Goal: Task Accomplishment & Management: Complete application form

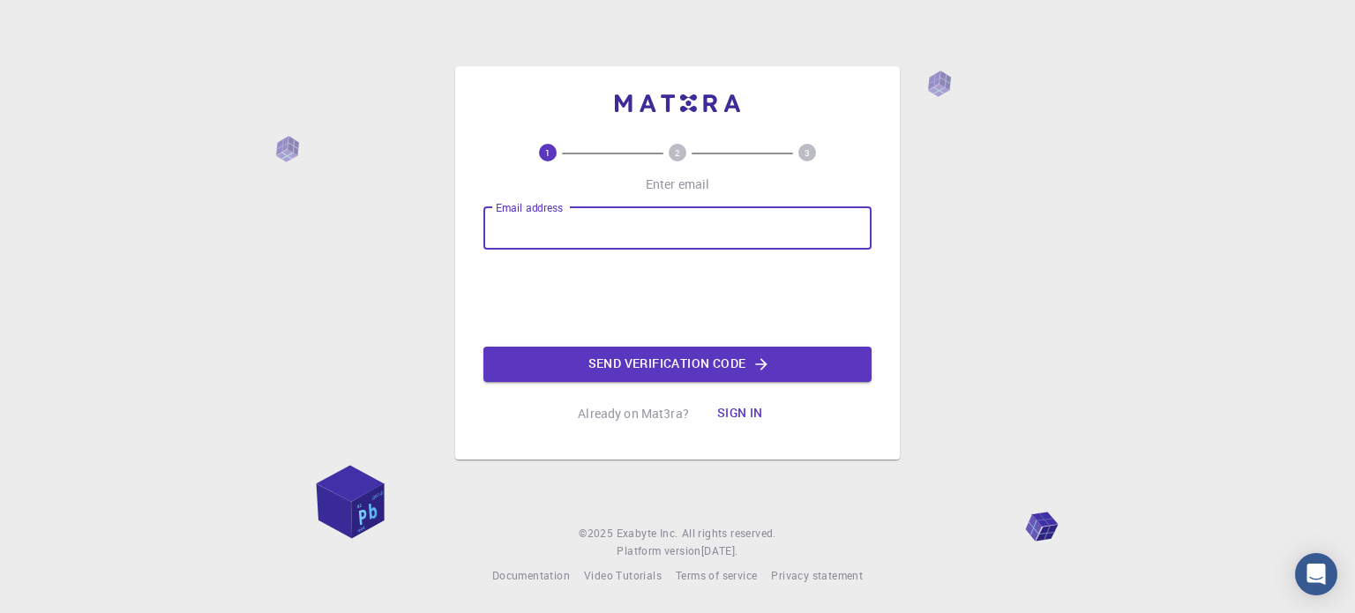
click at [625, 245] on input "Email address" at bounding box center [678, 228] width 388 height 42
type input "[PERSON_NAME][DOMAIN_NAME][EMAIL_ADDRESS][PERSON_NAME][DOMAIN_NAME]"
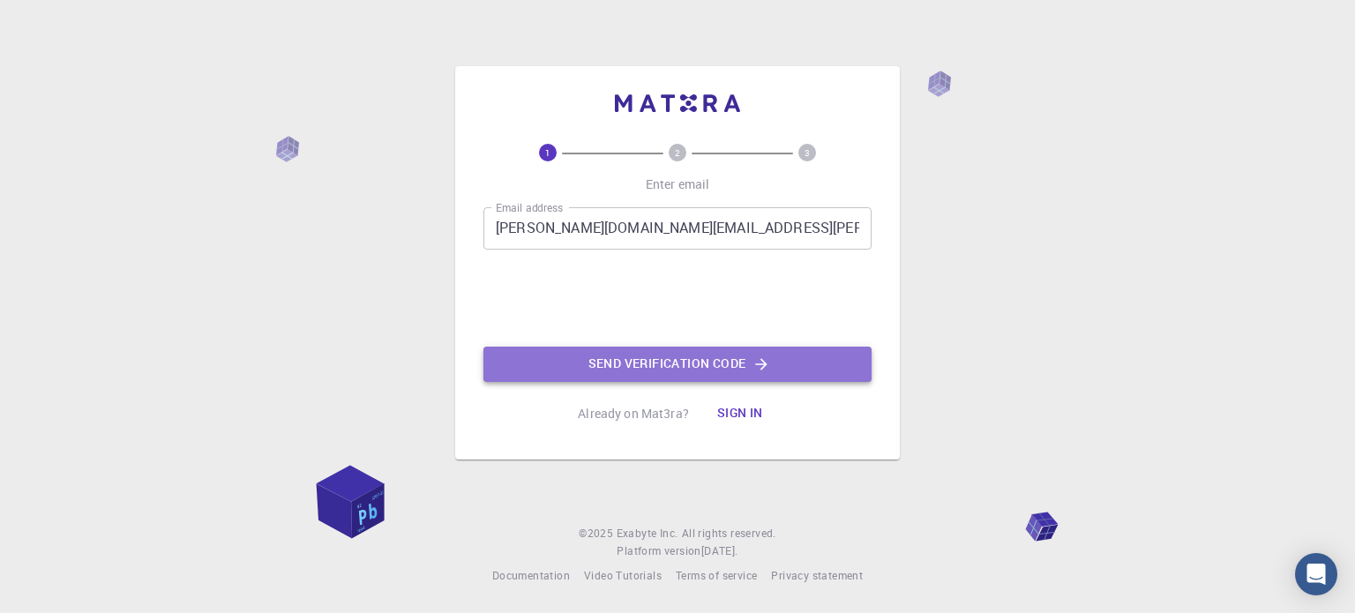
click at [609, 363] on button "Send verification code" at bounding box center [678, 364] width 388 height 35
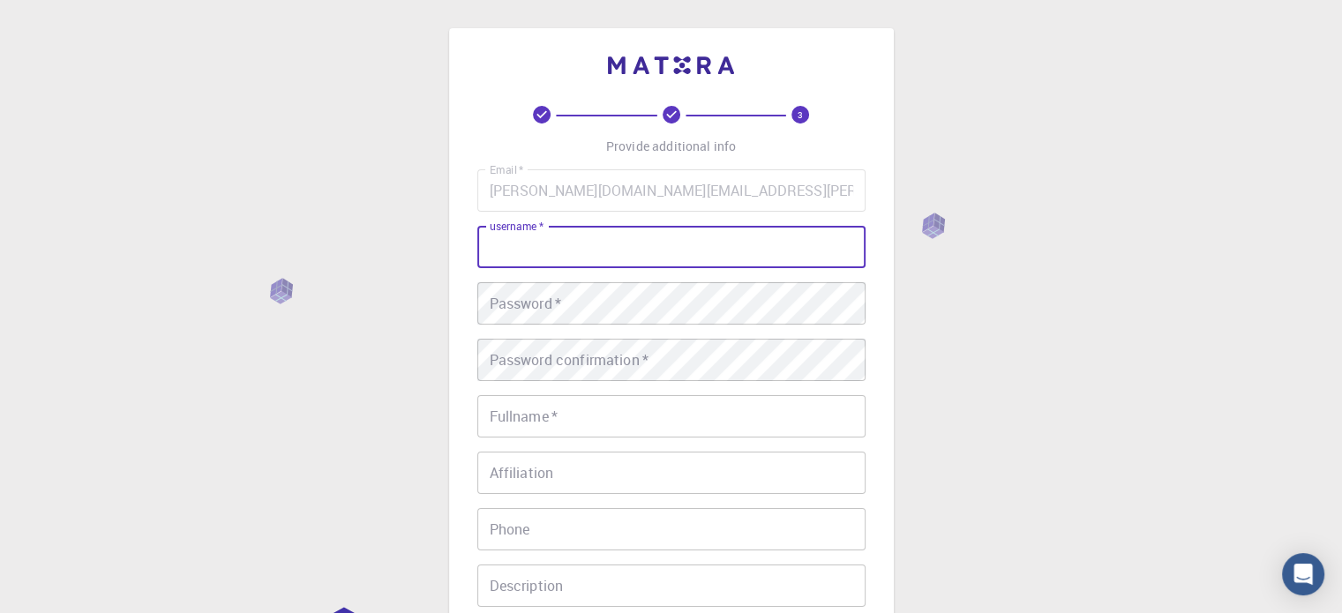
click at [545, 256] on input "username   *" at bounding box center [671, 247] width 388 height 42
type input "KOSTAS"
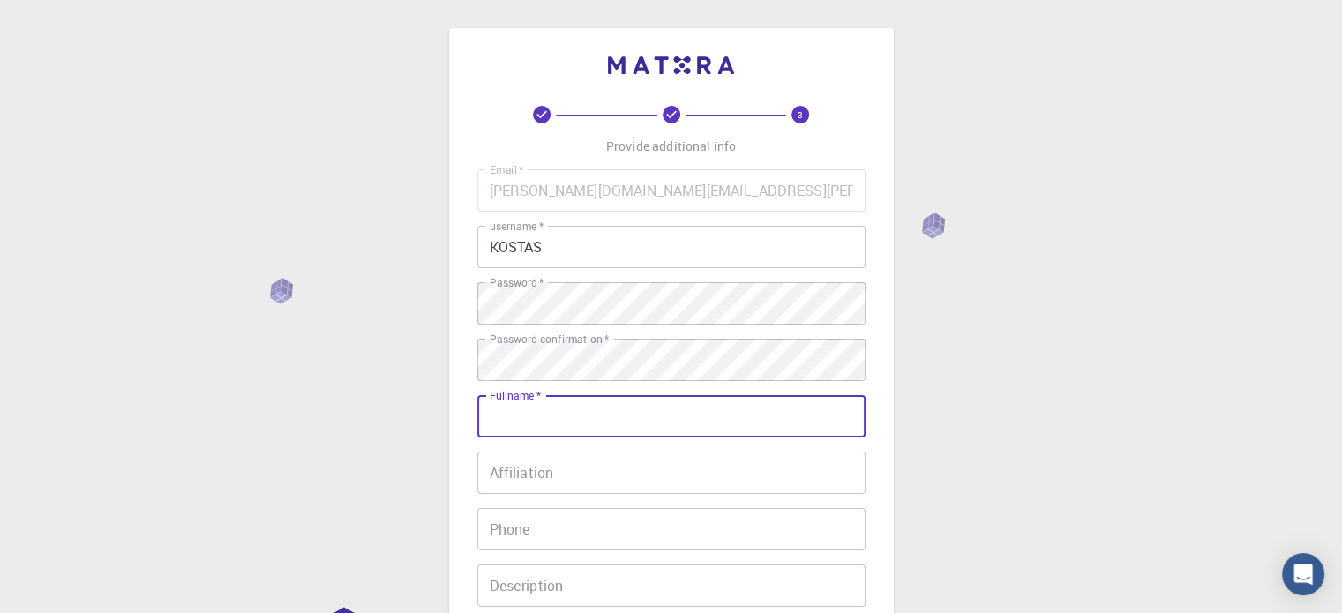
click at [606, 427] on input "Fullname   *" at bounding box center [671, 416] width 388 height 42
click at [509, 249] on input "KOSTAS" at bounding box center [671, 247] width 388 height 42
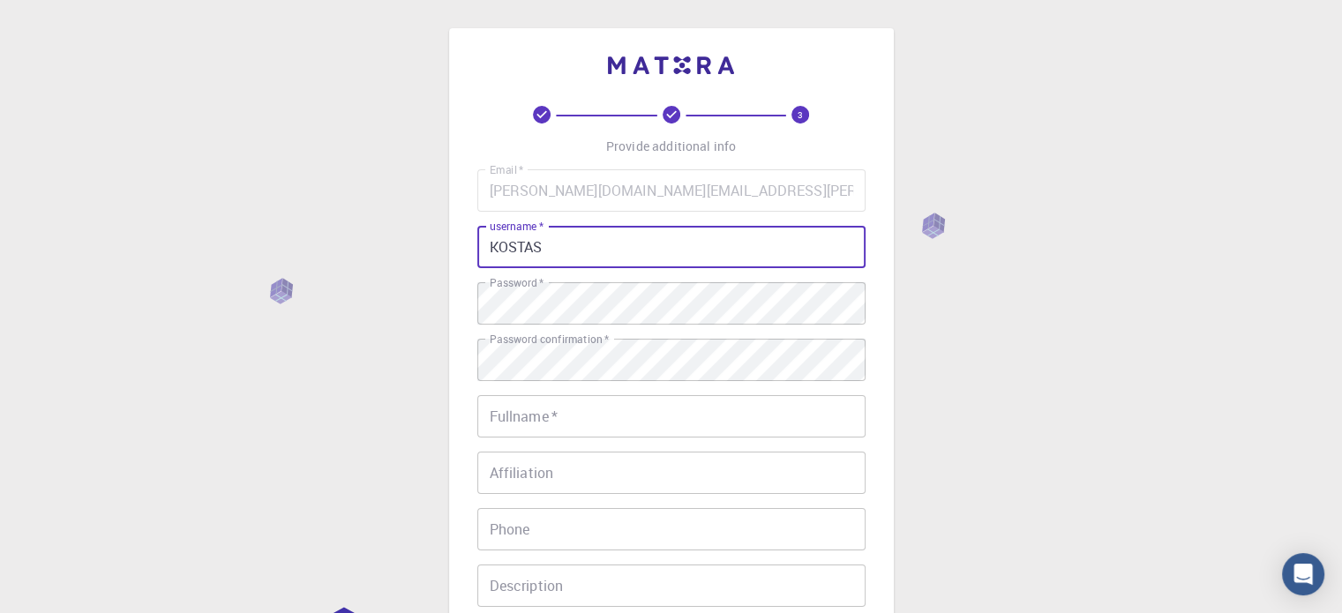
click at [585, 424] on input "Fullname   *" at bounding box center [671, 416] width 388 height 42
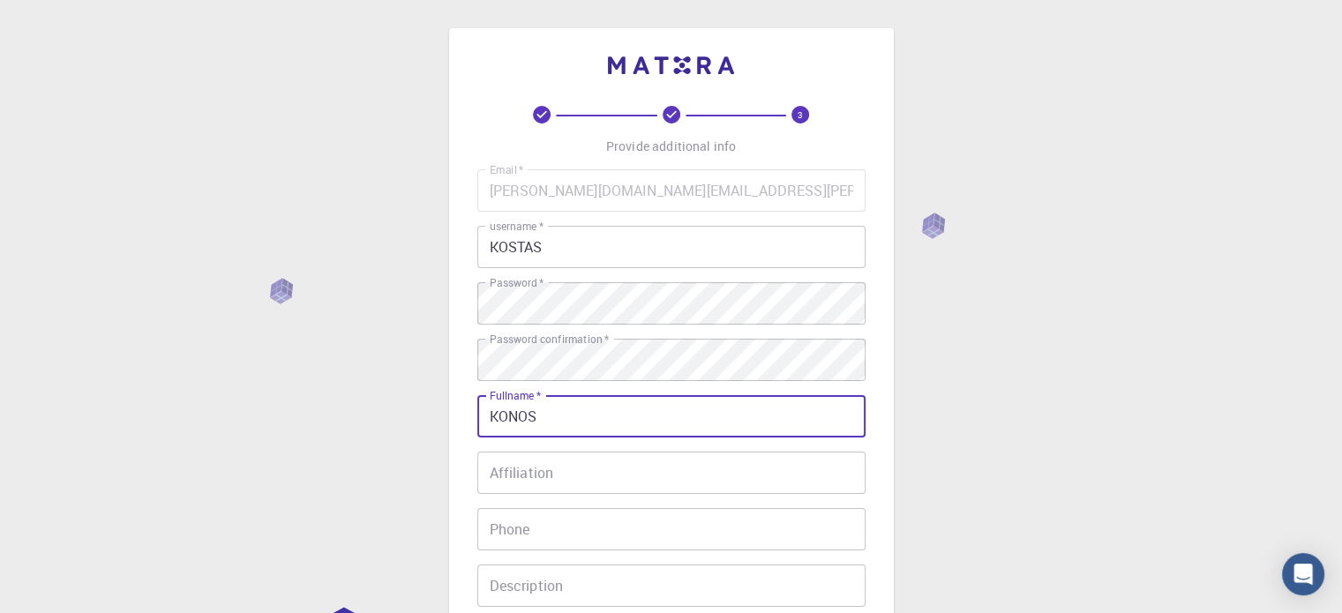
type input "KONOS"
click at [579, 497] on div "Email   * [PERSON_NAME][DOMAIN_NAME][EMAIL_ADDRESS][PERSON_NAME][DOMAIN_NAME] E…" at bounding box center [671, 411] width 388 height 485
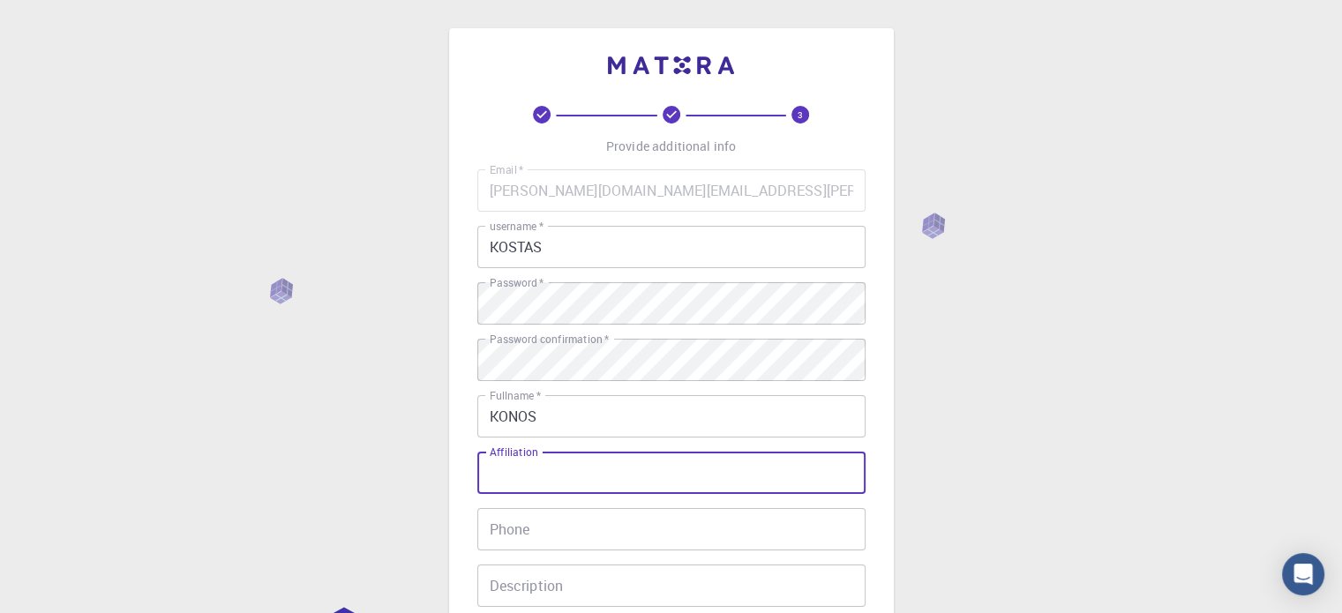
click at [578, 469] on input "Affiliation" at bounding box center [671, 473] width 388 height 42
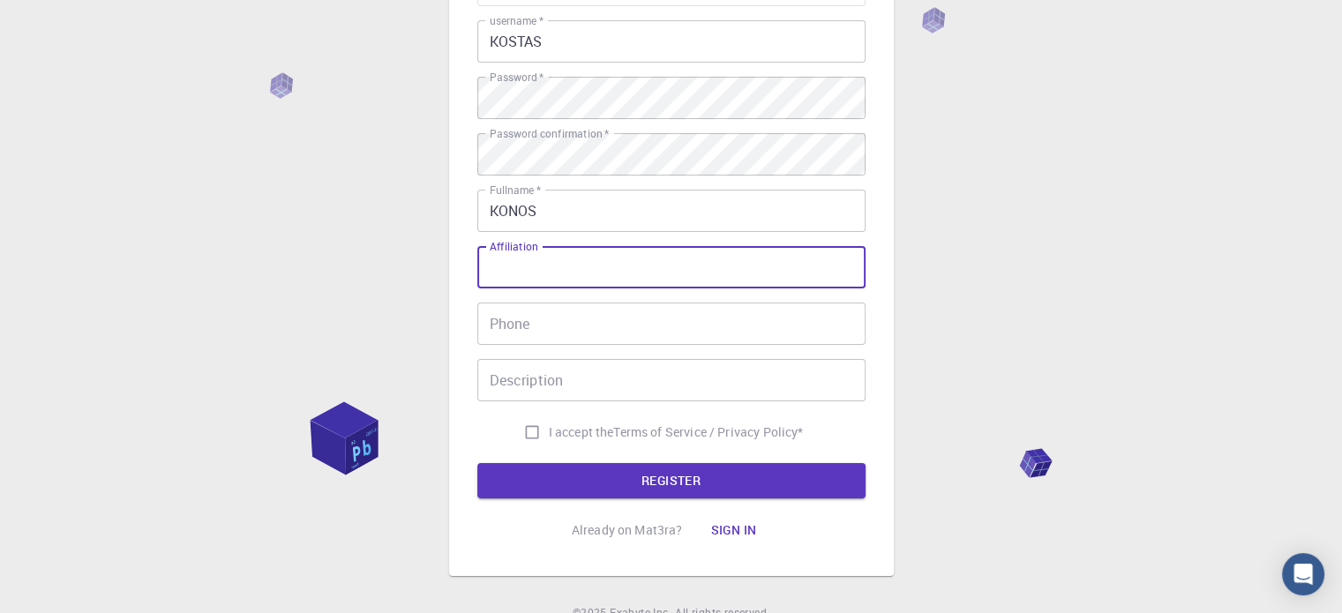
scroll to position [176, 0]
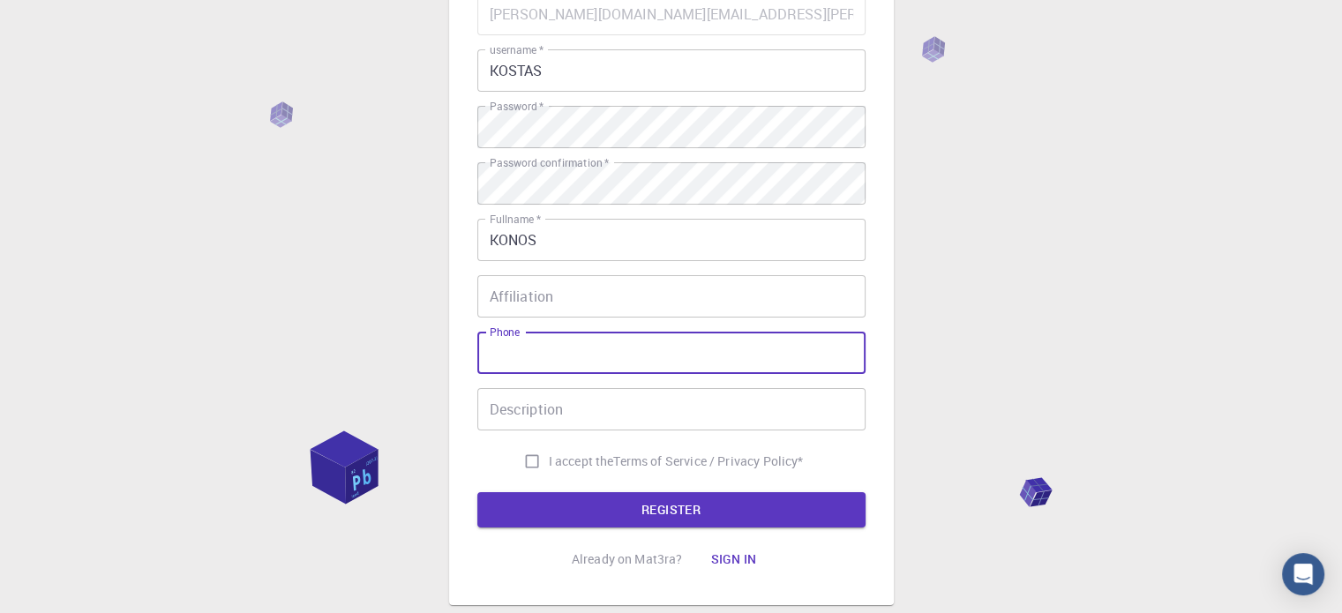
click at [520, 354] on input "Phone" at bounding box center [671, 353] width 388 height 42
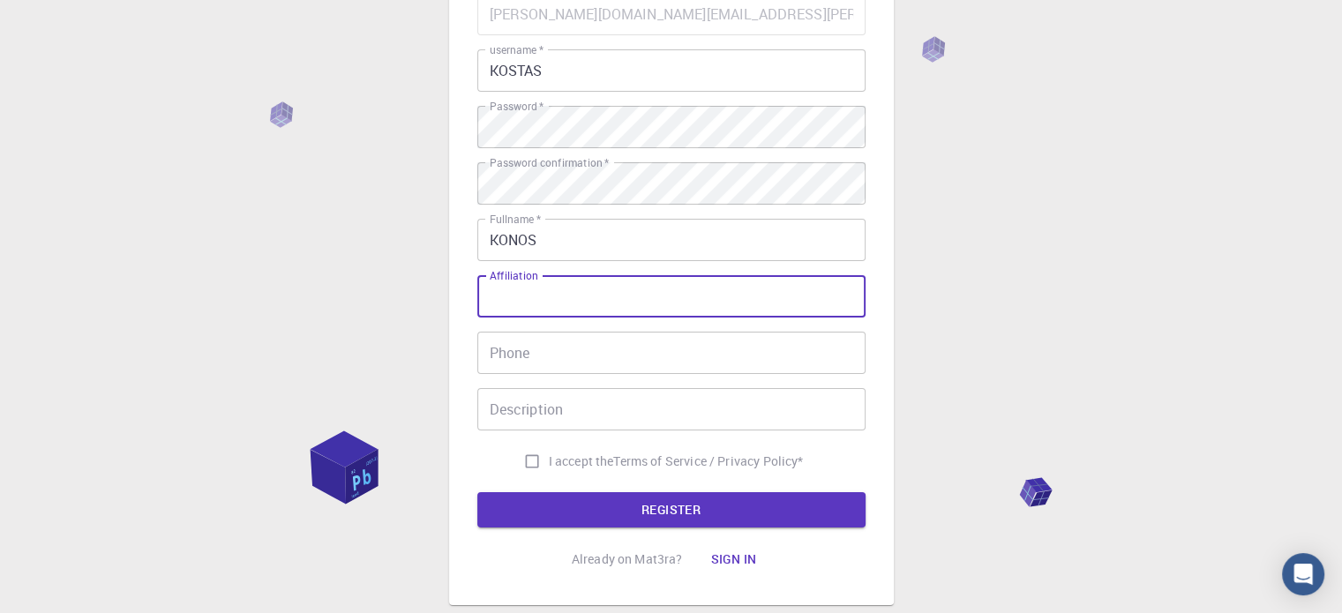
click at [522, 306] on input "Affiliation" at bounding box center [671, 296] width 388 height 42
type input "M"
type input "STUDENT"
click at [526, 341] on input "Phone" at bounding box center [671, 353] width 388 height 42
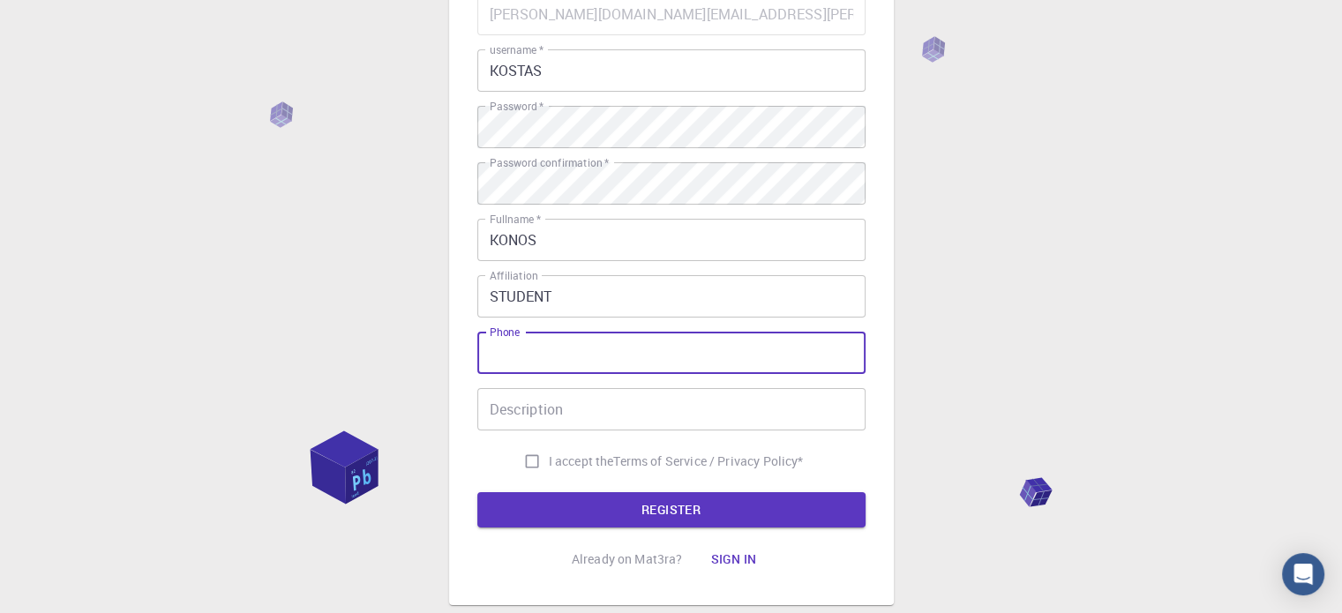
click at [508, 416] on input "Description" at bounding box center [671, 409] width 388 height 42
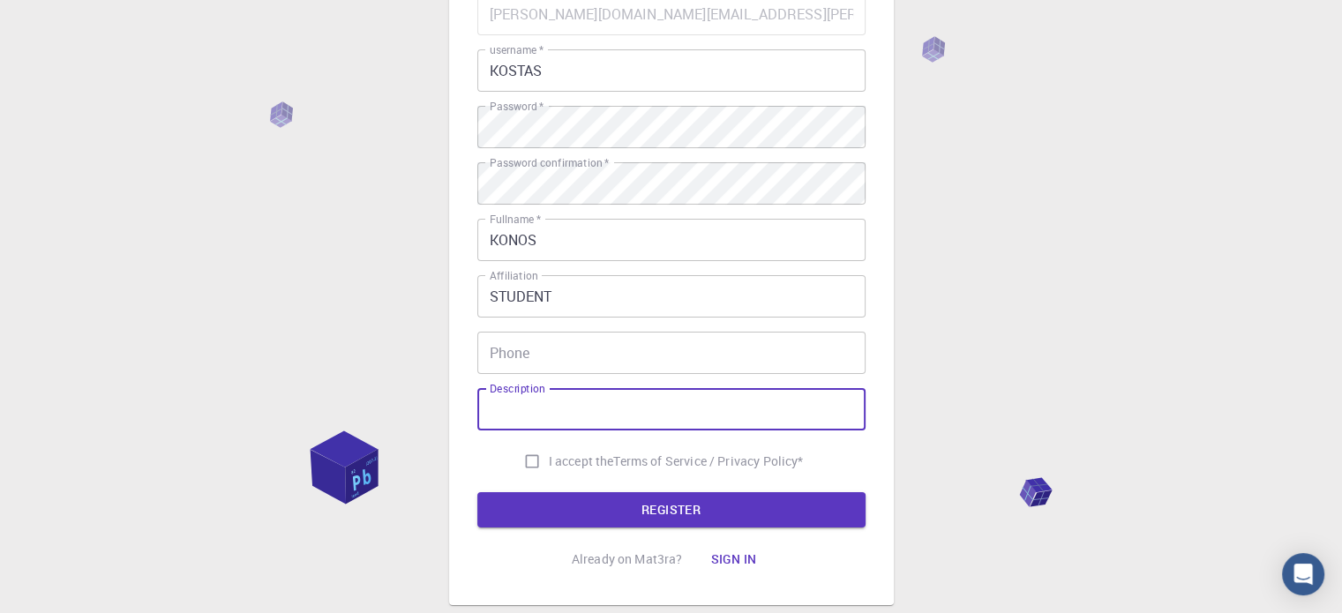
click at [557, 368] on input "Phone" at bounding box center [671, 353] width 388 height 42
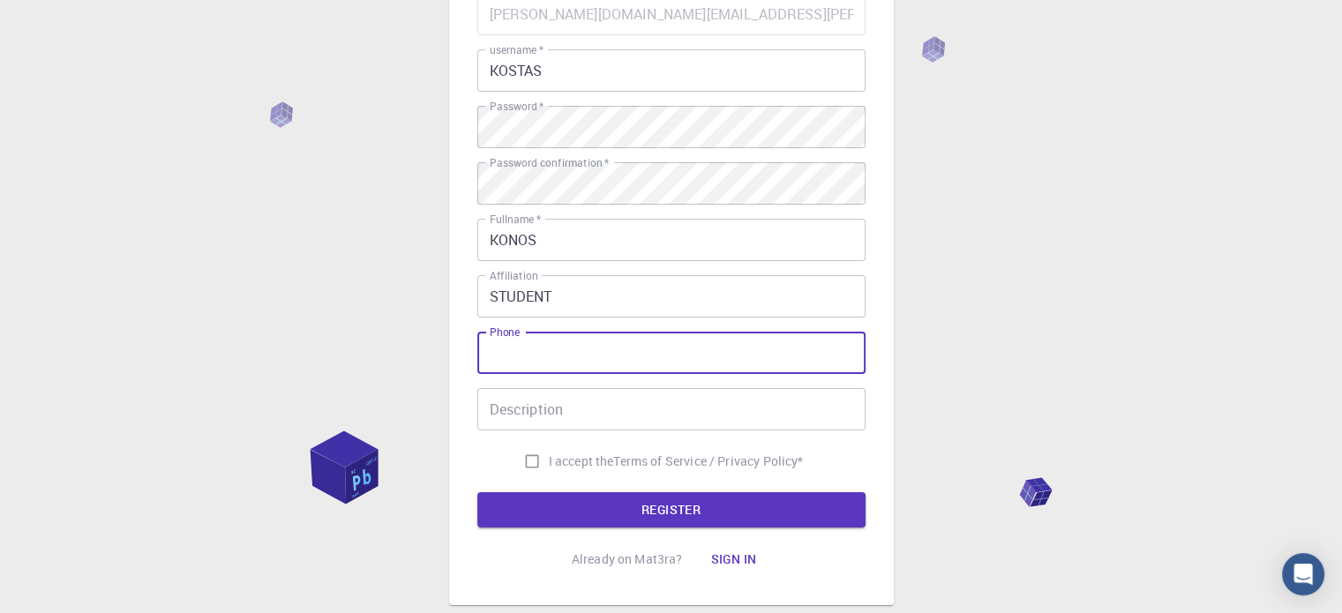
click at [488, 428] on input "Description" at bounding box center [671, 409] width 388 height 42
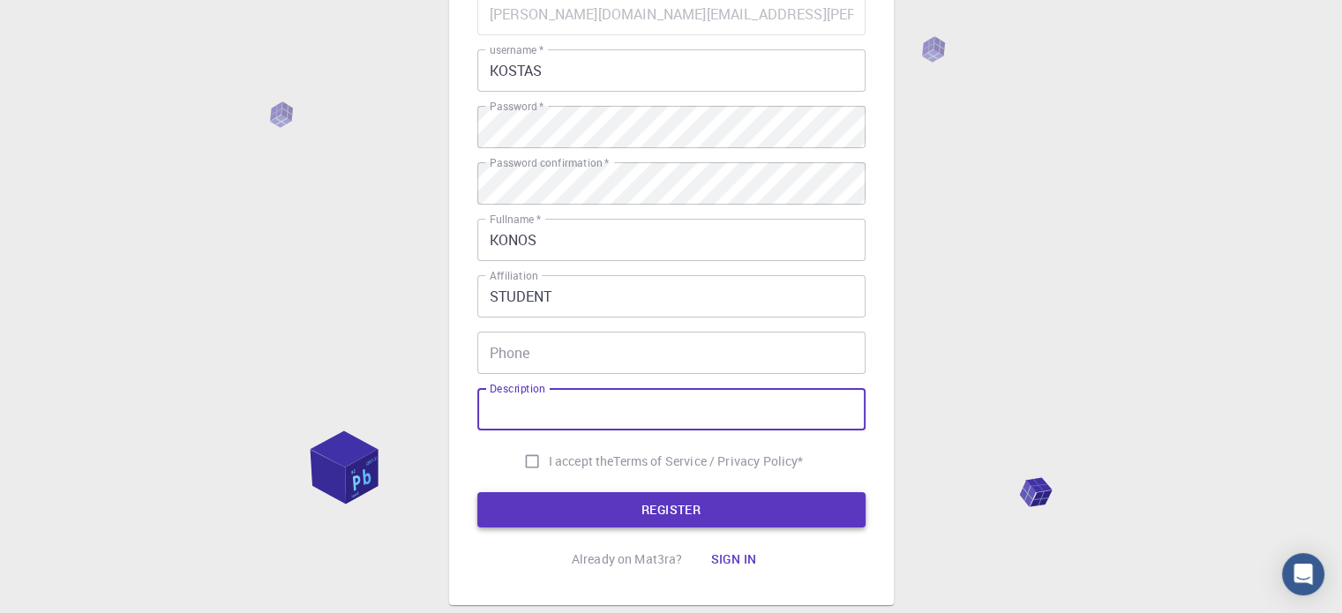
click at [634, 492] on button "REGISTER" at bounding box center [671, 509] width 388 height 35
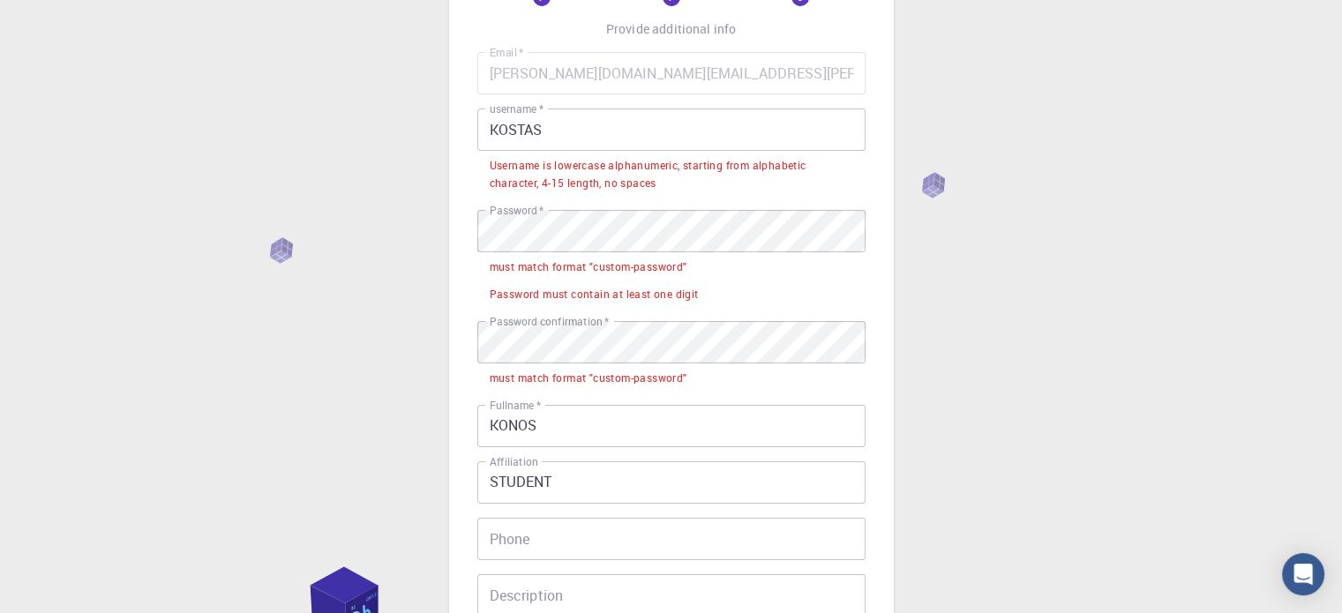
scroll to position [0, 0]
